Goal: Navigation & Orientation: Find specific page/section

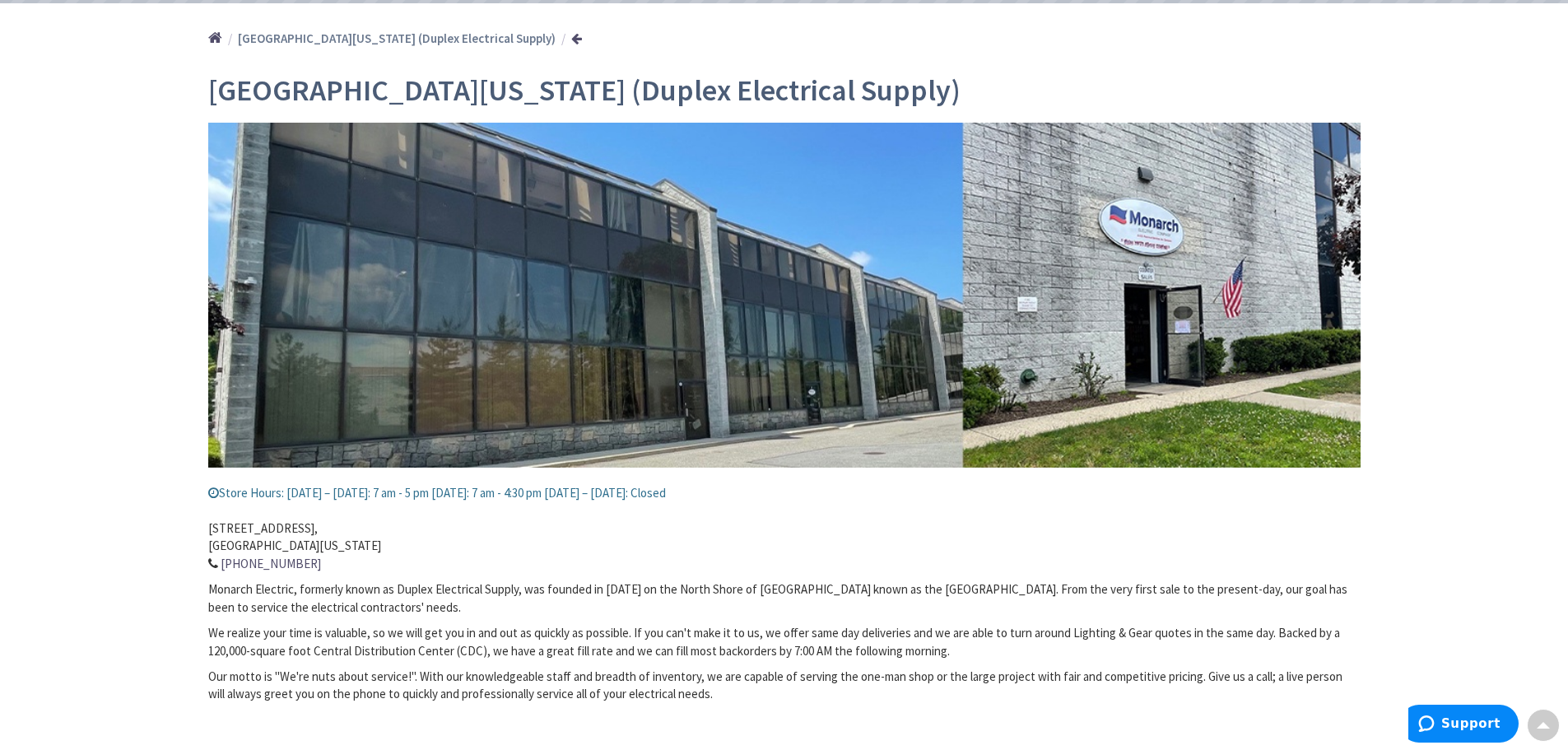
scroll to position [183, 0]
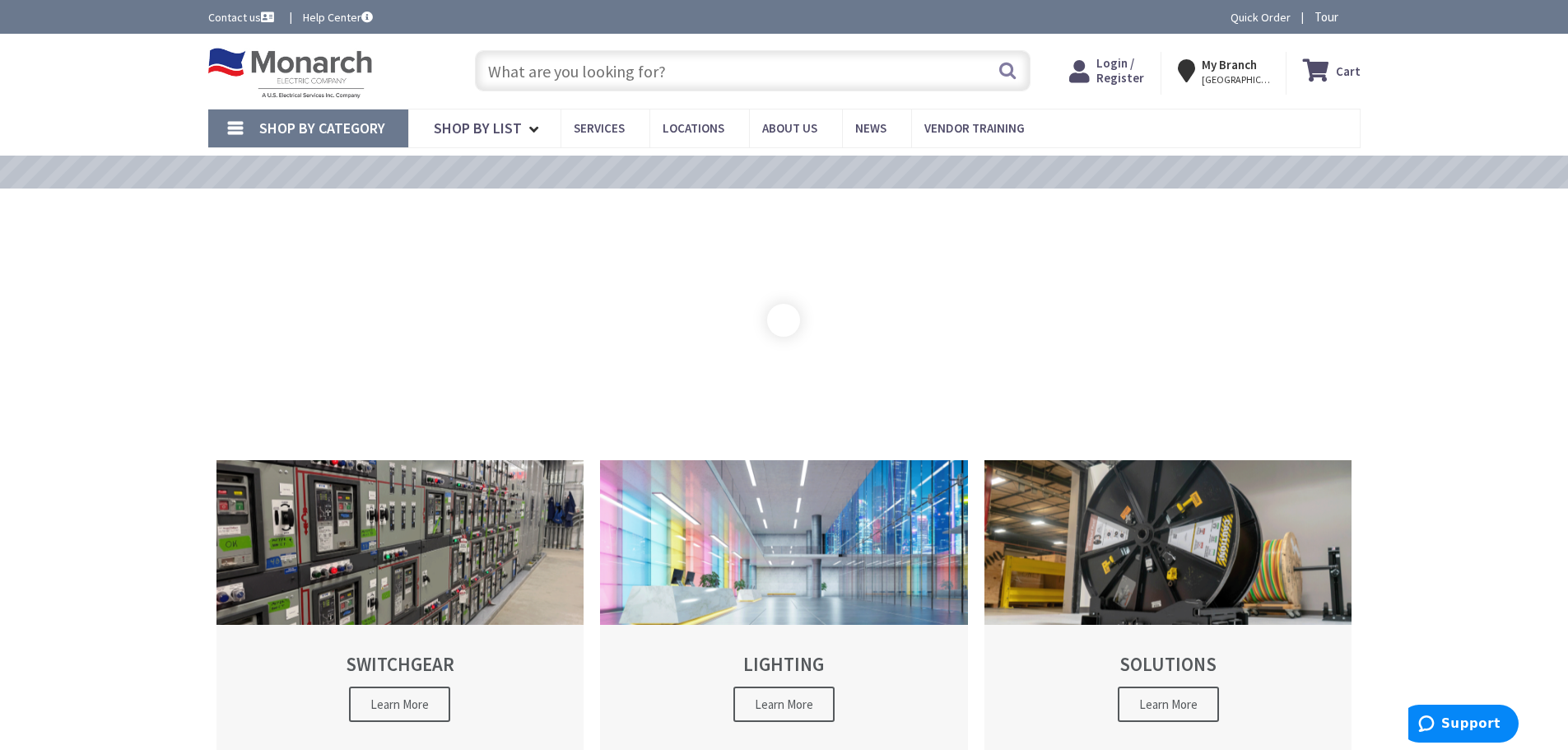
click at [667, 149] on div "VIEW OUR VIDEO TRAINING LIBRARY" at bounding box center [784, 167] width 1568 height 41
click at [675, 139] on link "Locations" at bounding box center [699, 128] width 100 height 37
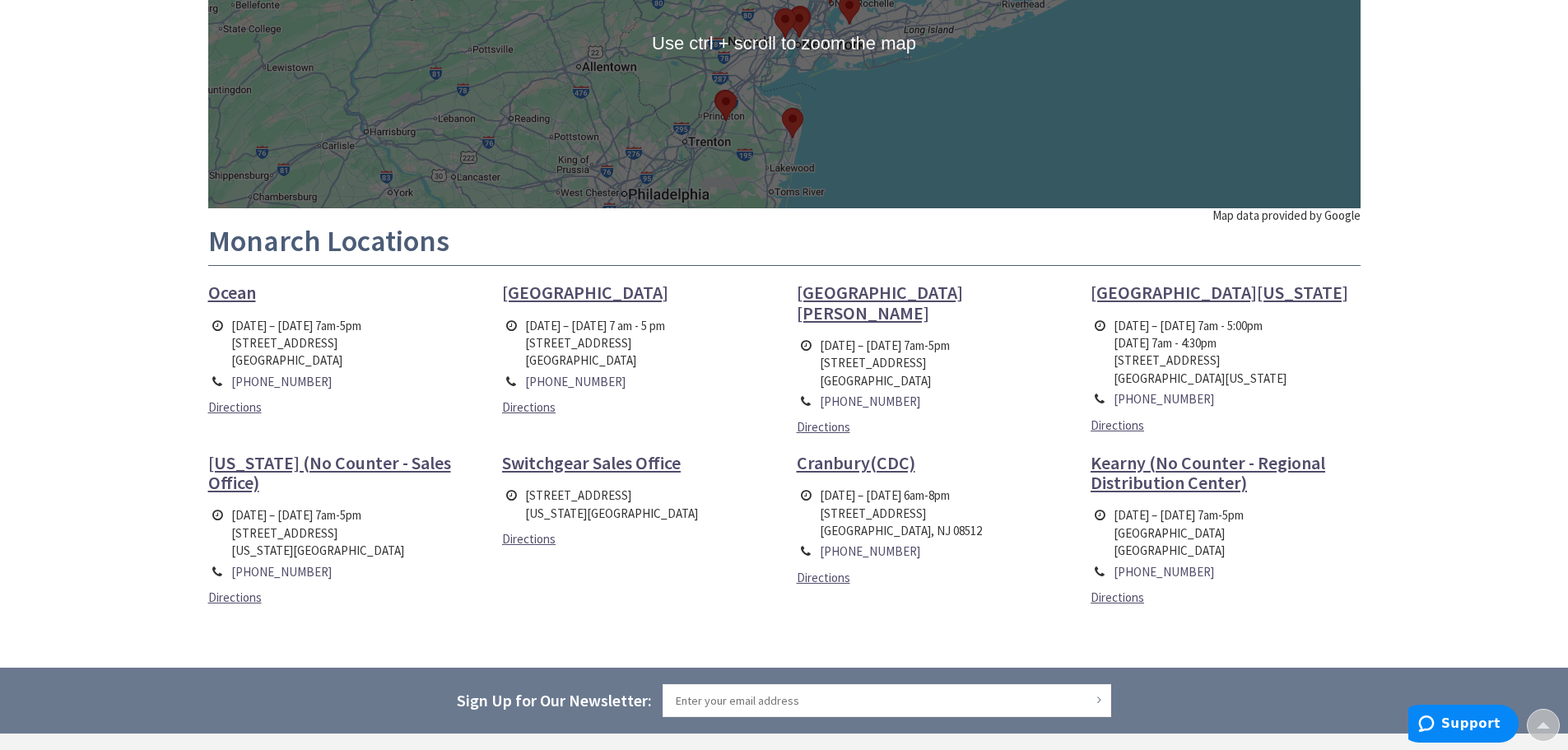
scroll to position [327, 0]
